Goal: Find specific page/section: Find specific page/section

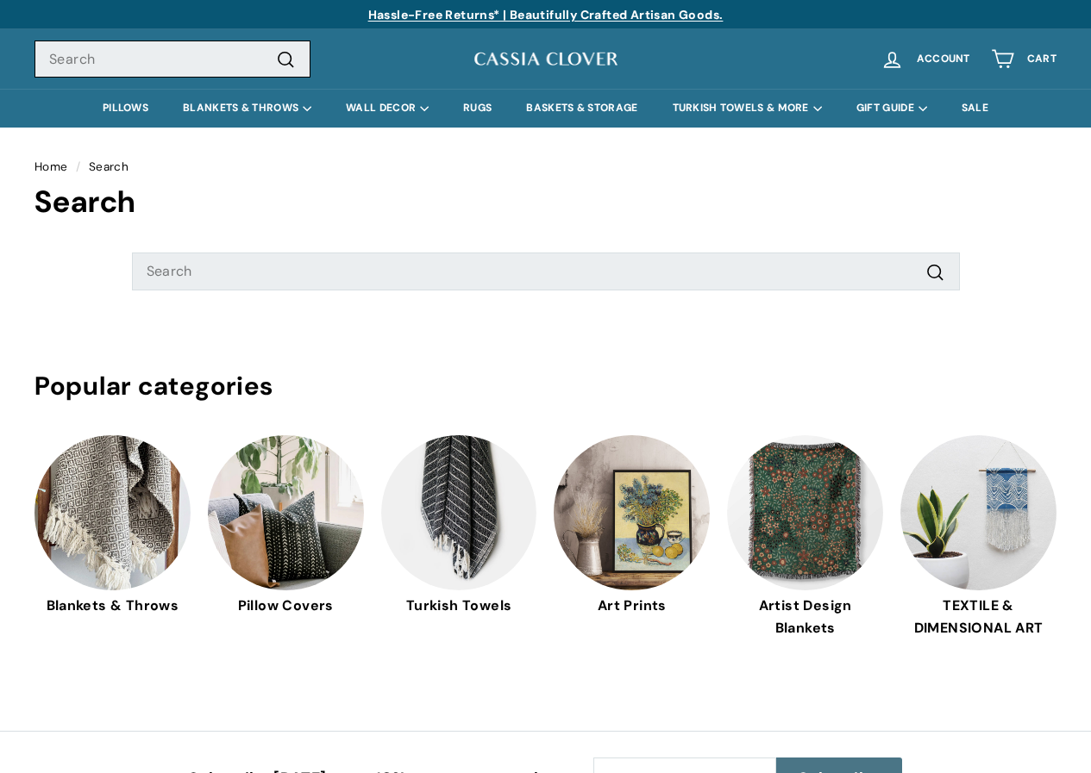
click at [114, 47] on input "Search" at bounding box center [172, 60] width 276 height 38
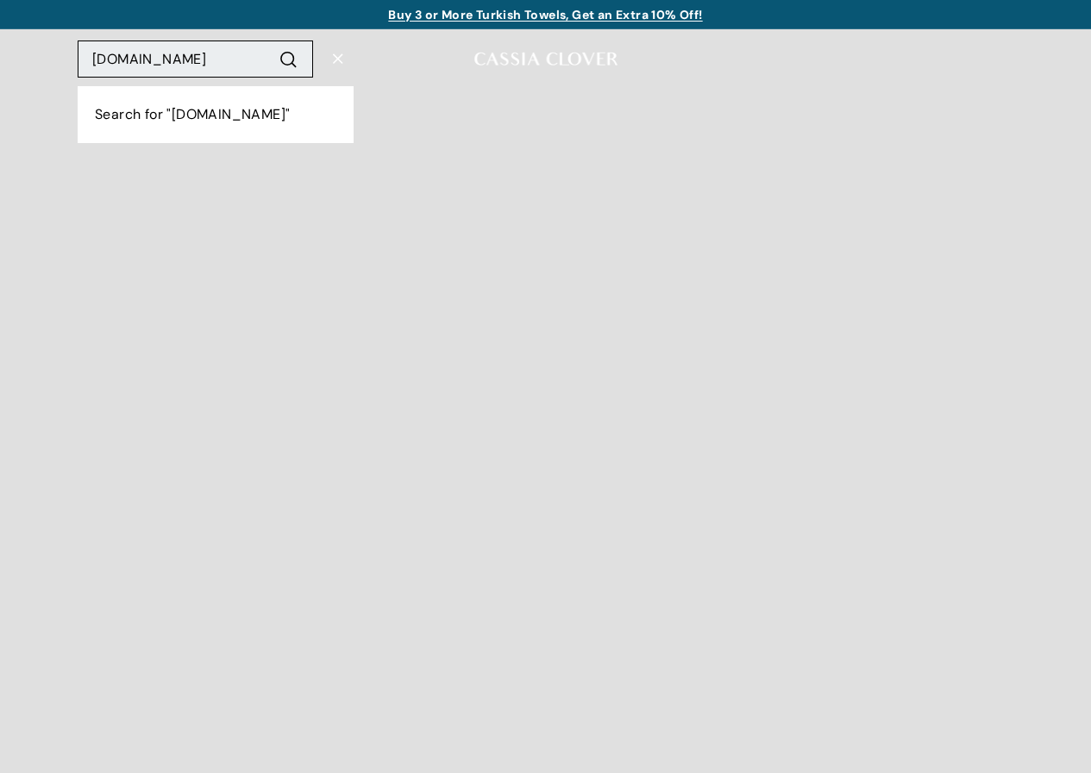
click at [102, 44] on input "[DOMAIN_NAME]" at bounding box center [195, 60] width 235 height 38
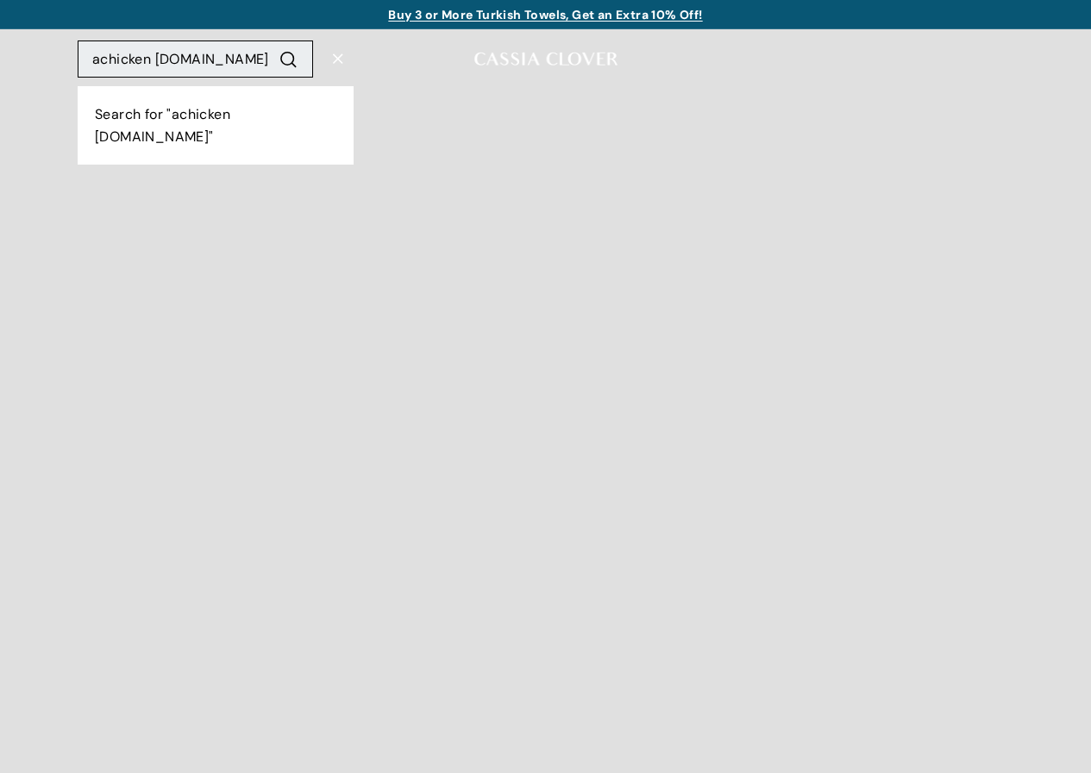
type input "achicken [DOMAIN_NAME]"
click at [272, 47] on button ".cls-1{fill:none;stroke:#000;stroke-miterlimit:10;stroke-width:2px} Search" at bounding box center [288, 59] width 32 height 24
